Goal: Find specific page/section

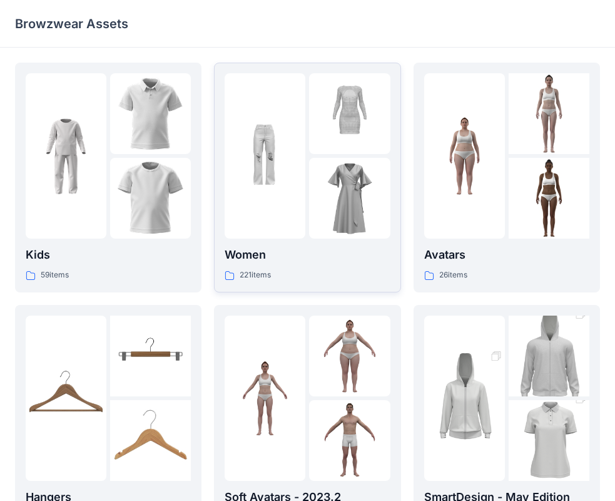
click at [304, 203] on div at bounding box center [265, 155] width 81 height 165
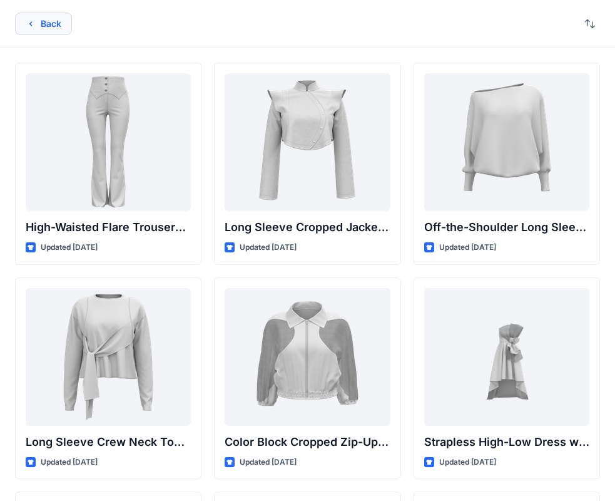
click at [44, 22] on button "Back" at bounding box center [43, 24] width 57 height 23
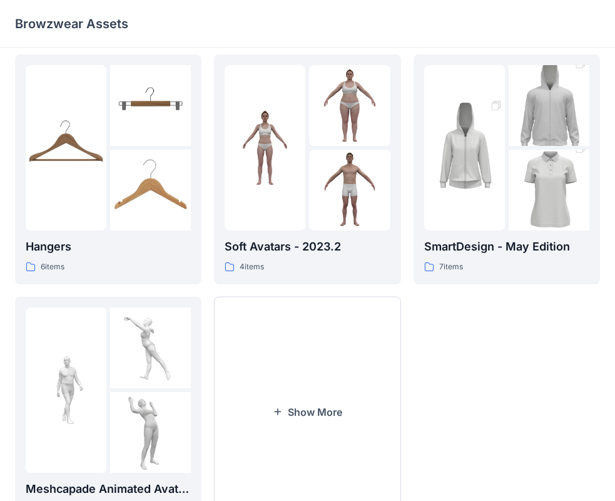
scroll to position [311, 0]
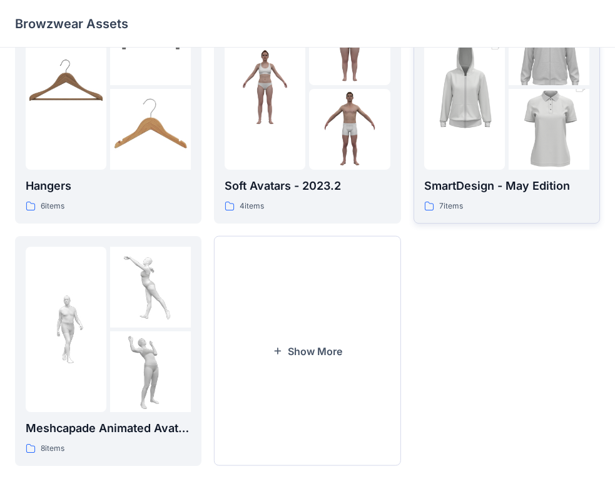
click at [507, 143] on div at bounding box center [507, 86] width 165 height 165
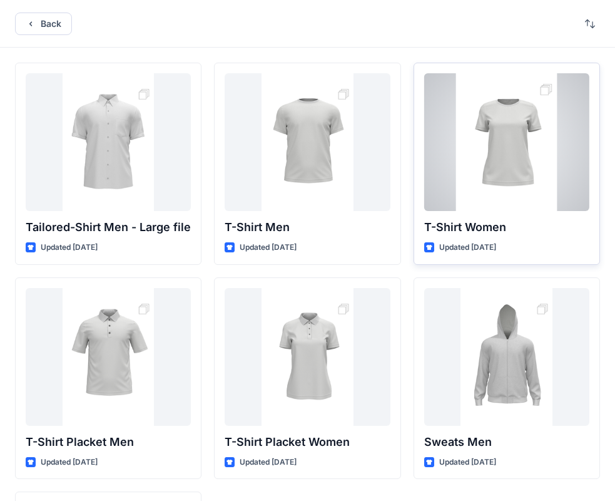
click at [510, 152] on div at bounding box center [507, 142] width 165 height 138
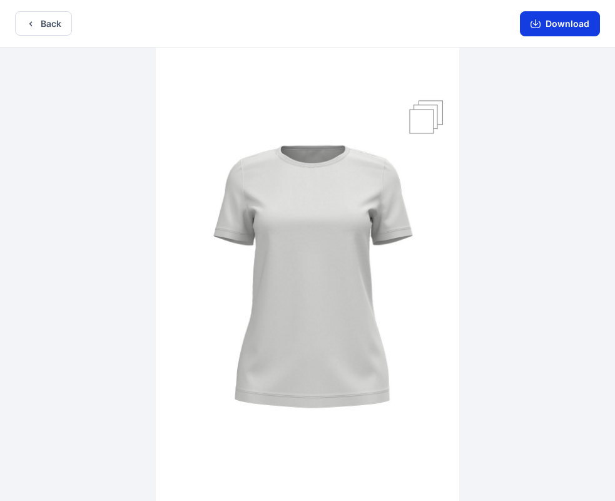
click at [539, 28] on icon "button" at bounding box center [536, 24] width 10 height 7
click at [559, 33] on button "Download" at bounding box center [560, 23] width 80 height 25
